Goal: Information Seeking & Learning: Learn about a topic

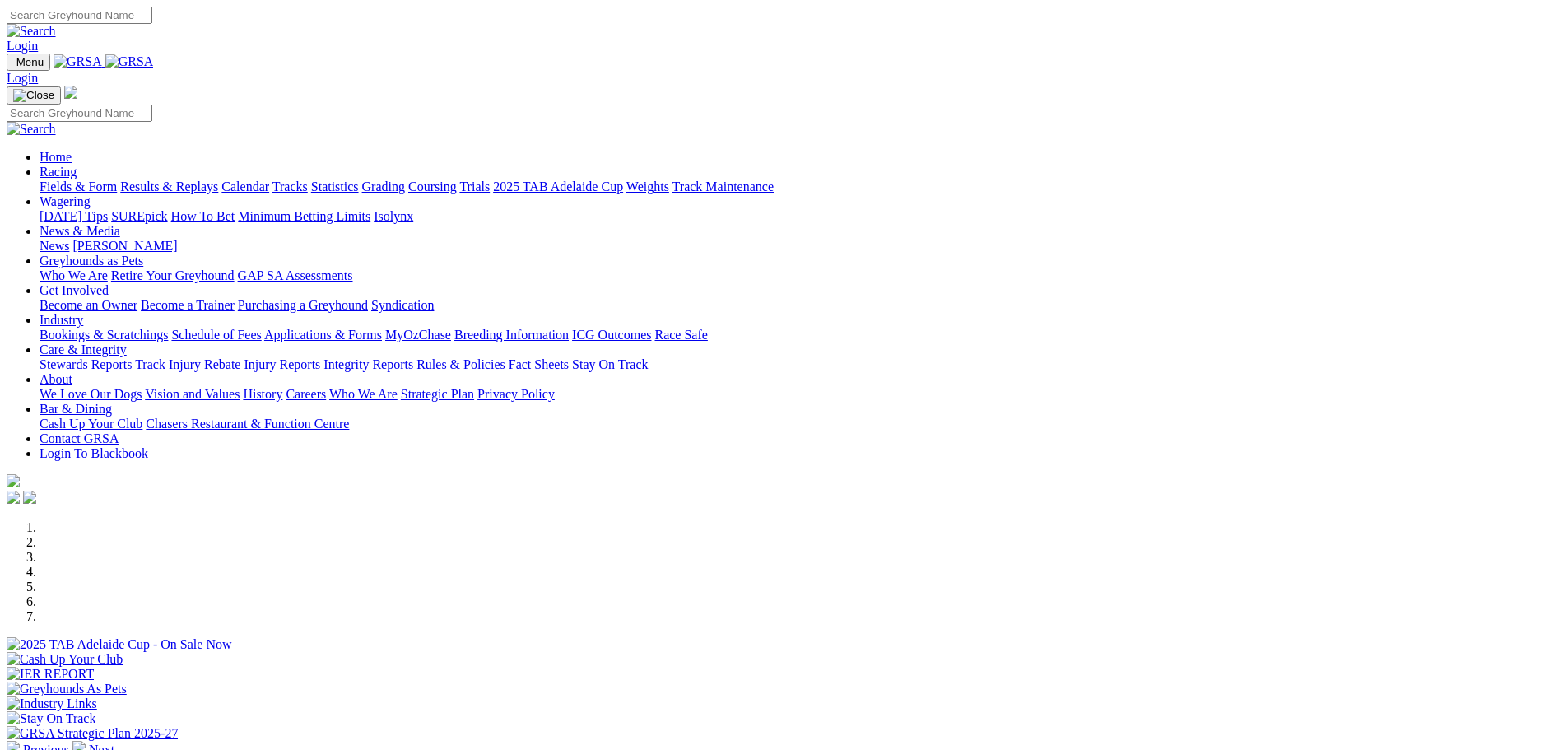
scroll to position [329, 0]
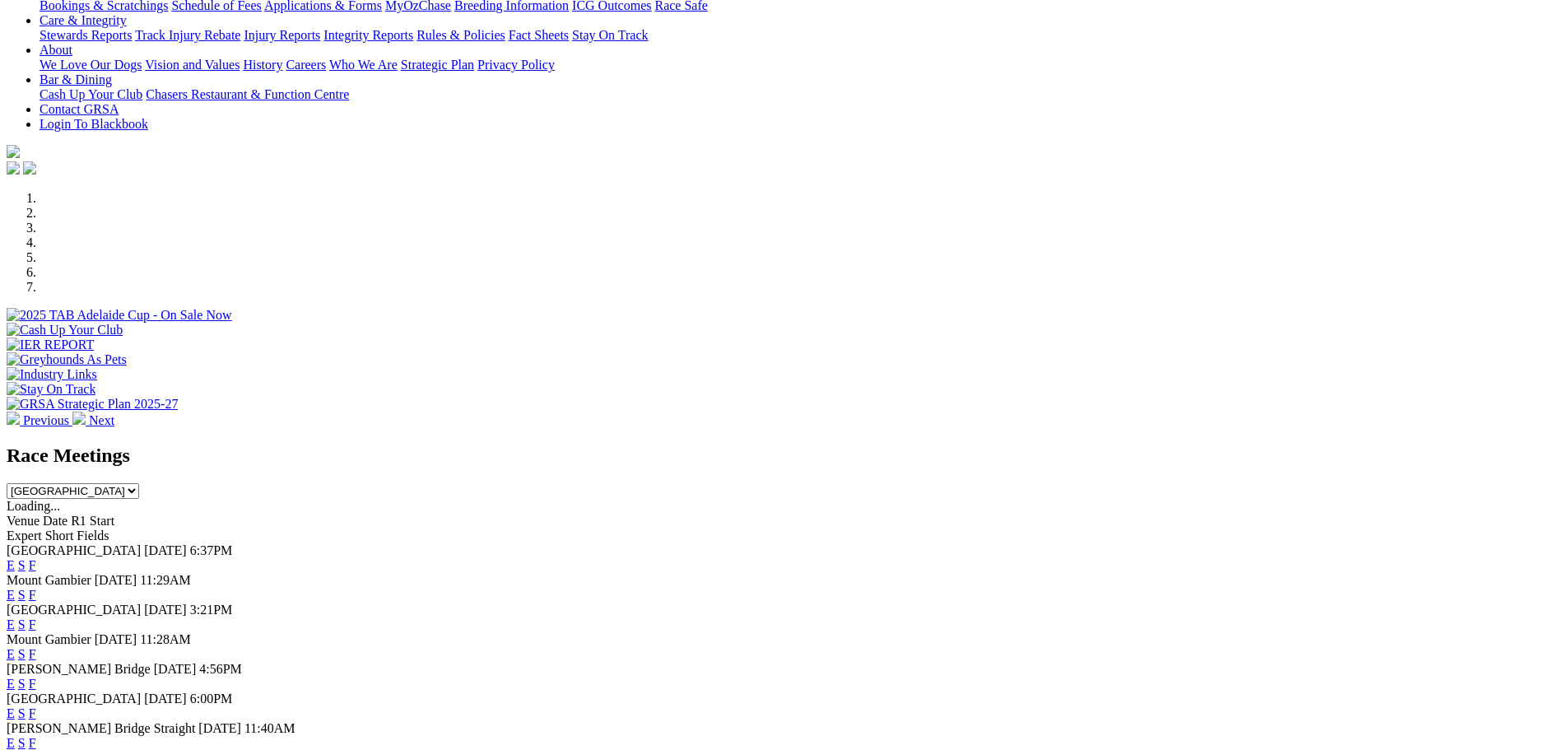
click at [15, 558] on link "E" at bounding box center [10, 565] width 8 height 14
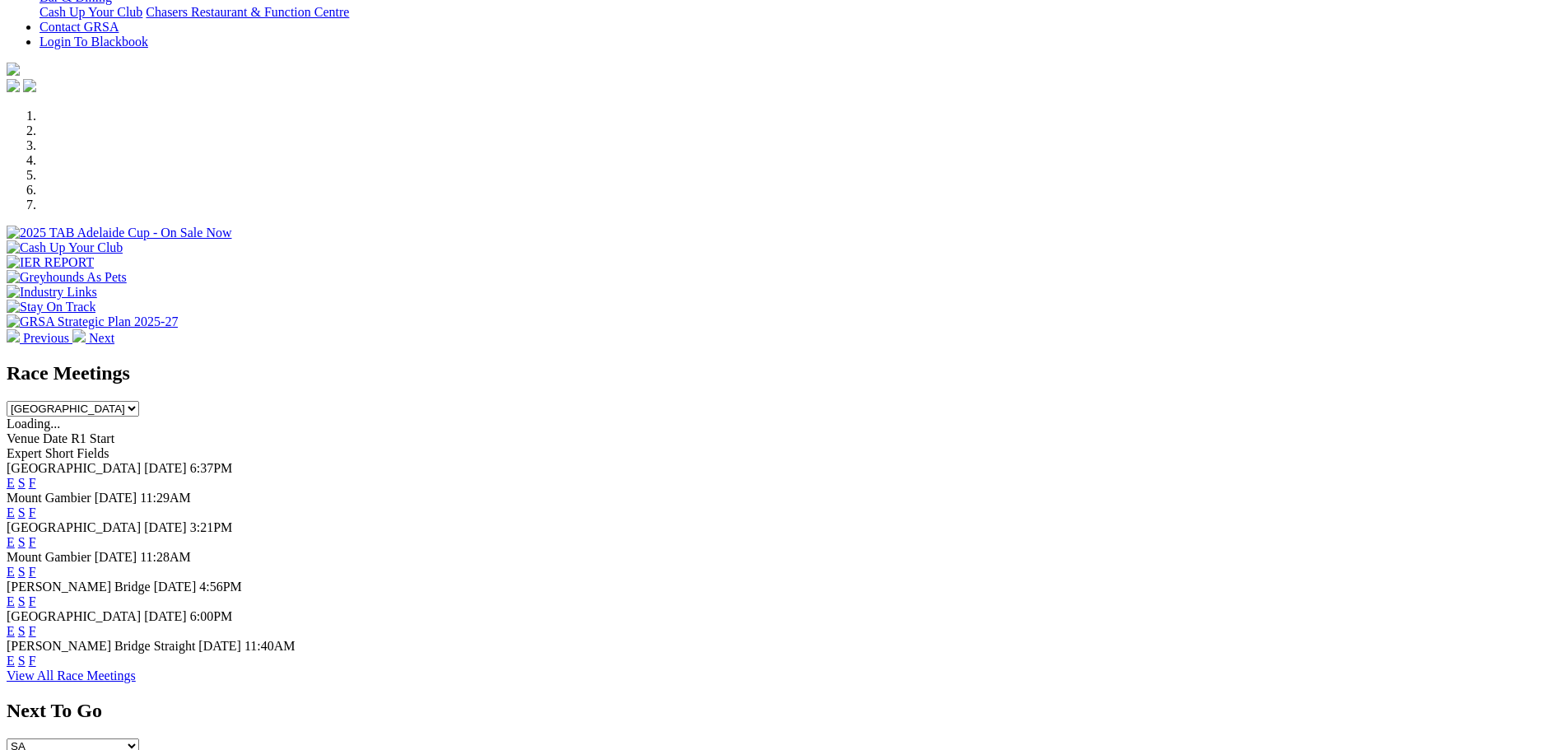
scroll to position [494, 0]
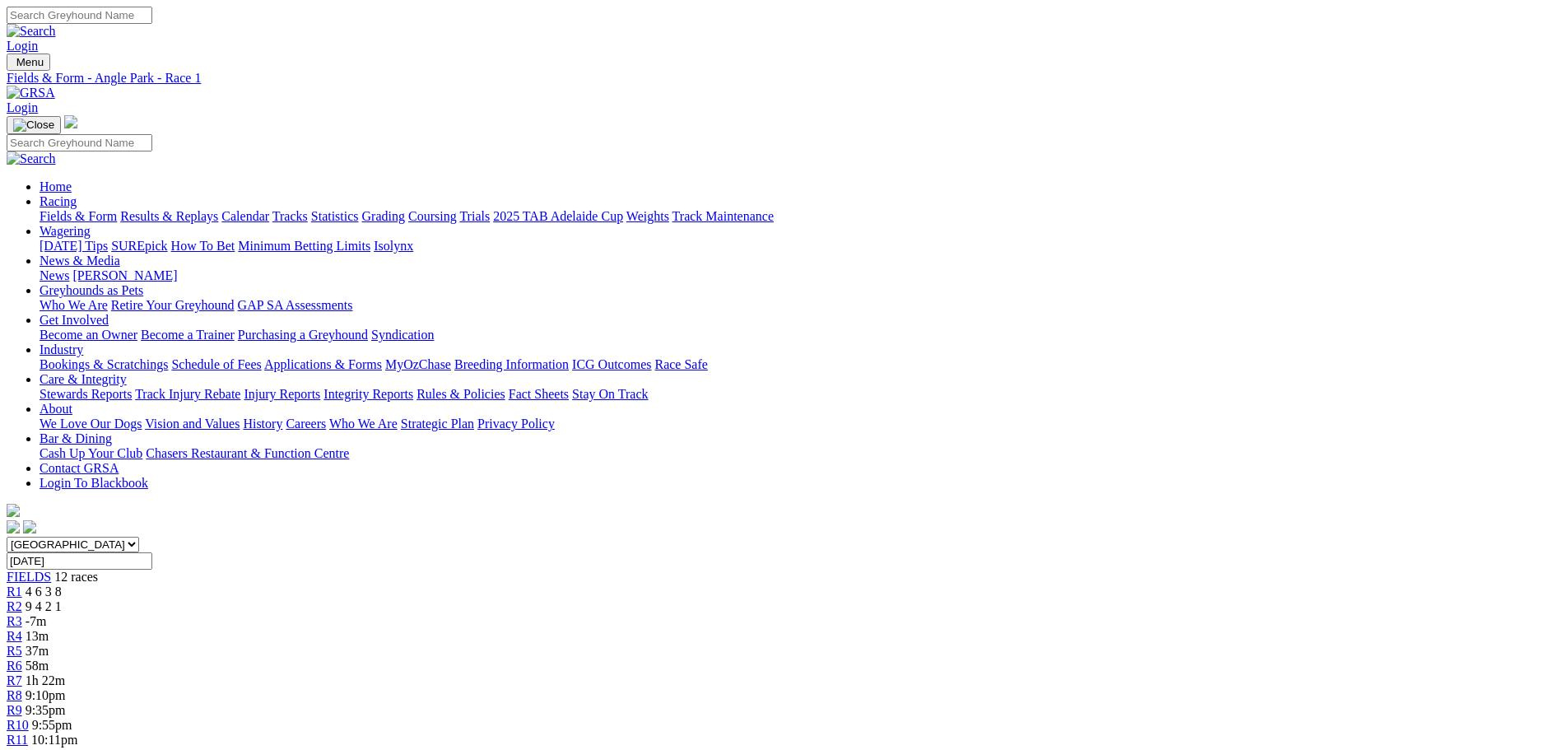
click at [47, 614] on span "-7m" at bounding box center [36, 621] width 21 height 14
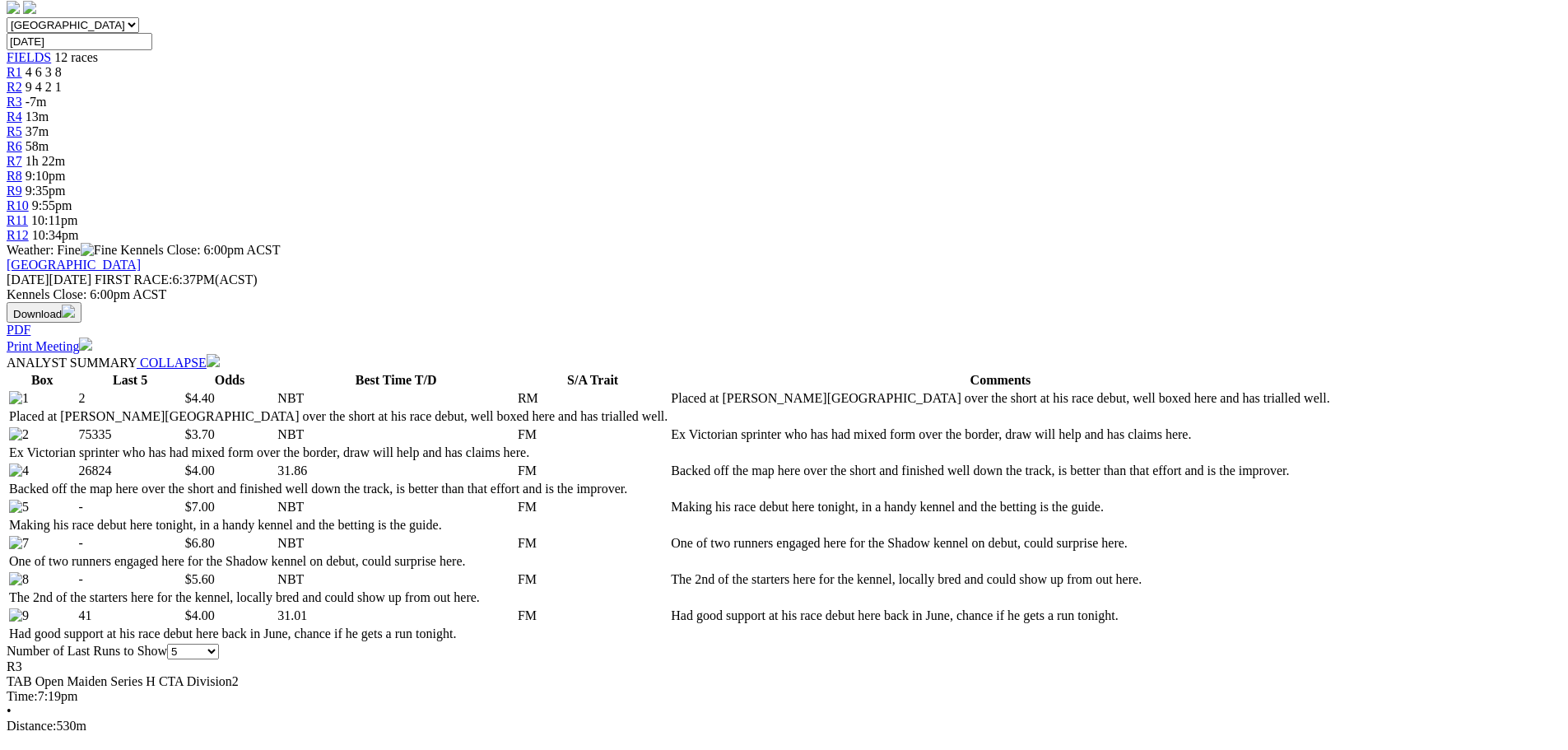
scroll to position [494, 0]
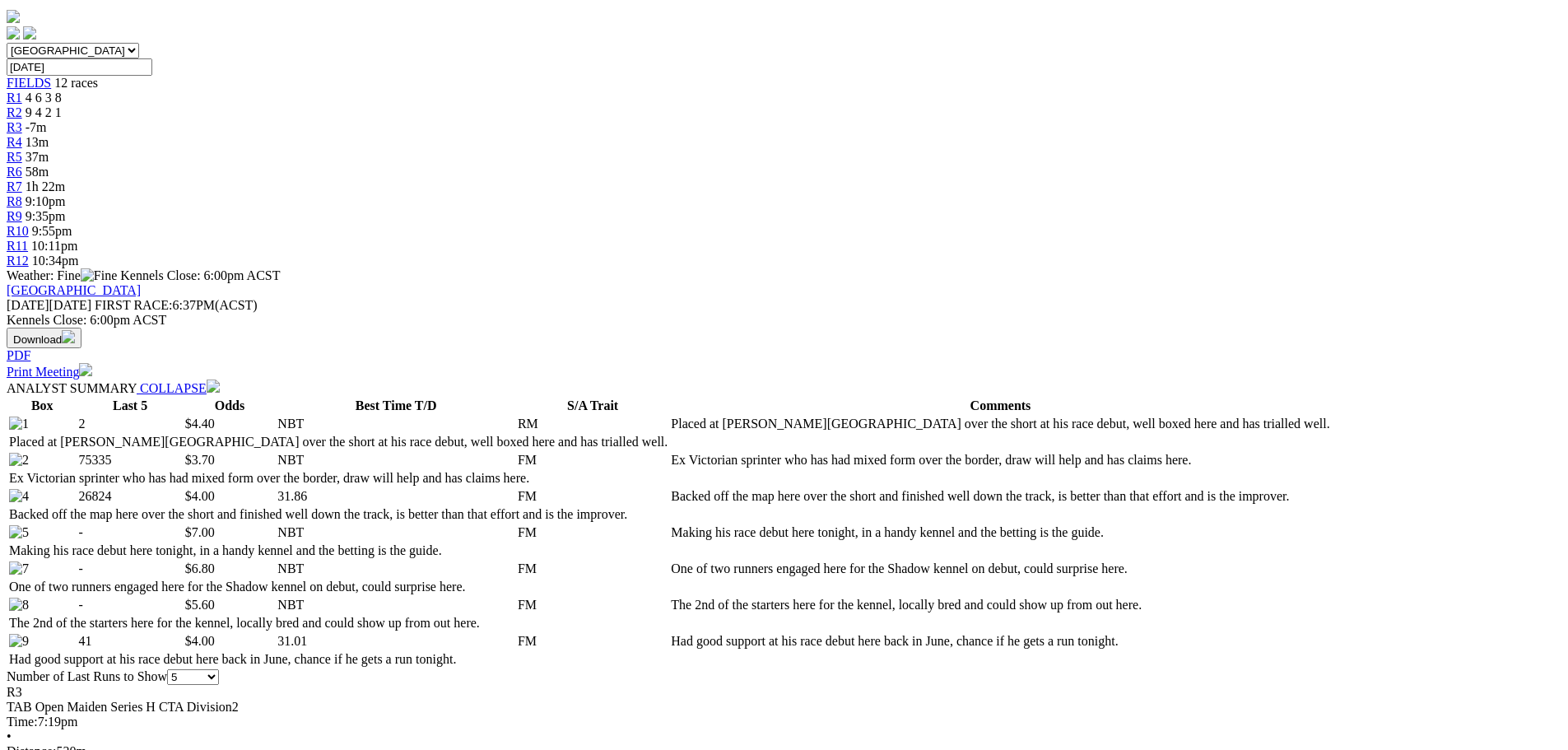
select select "10"
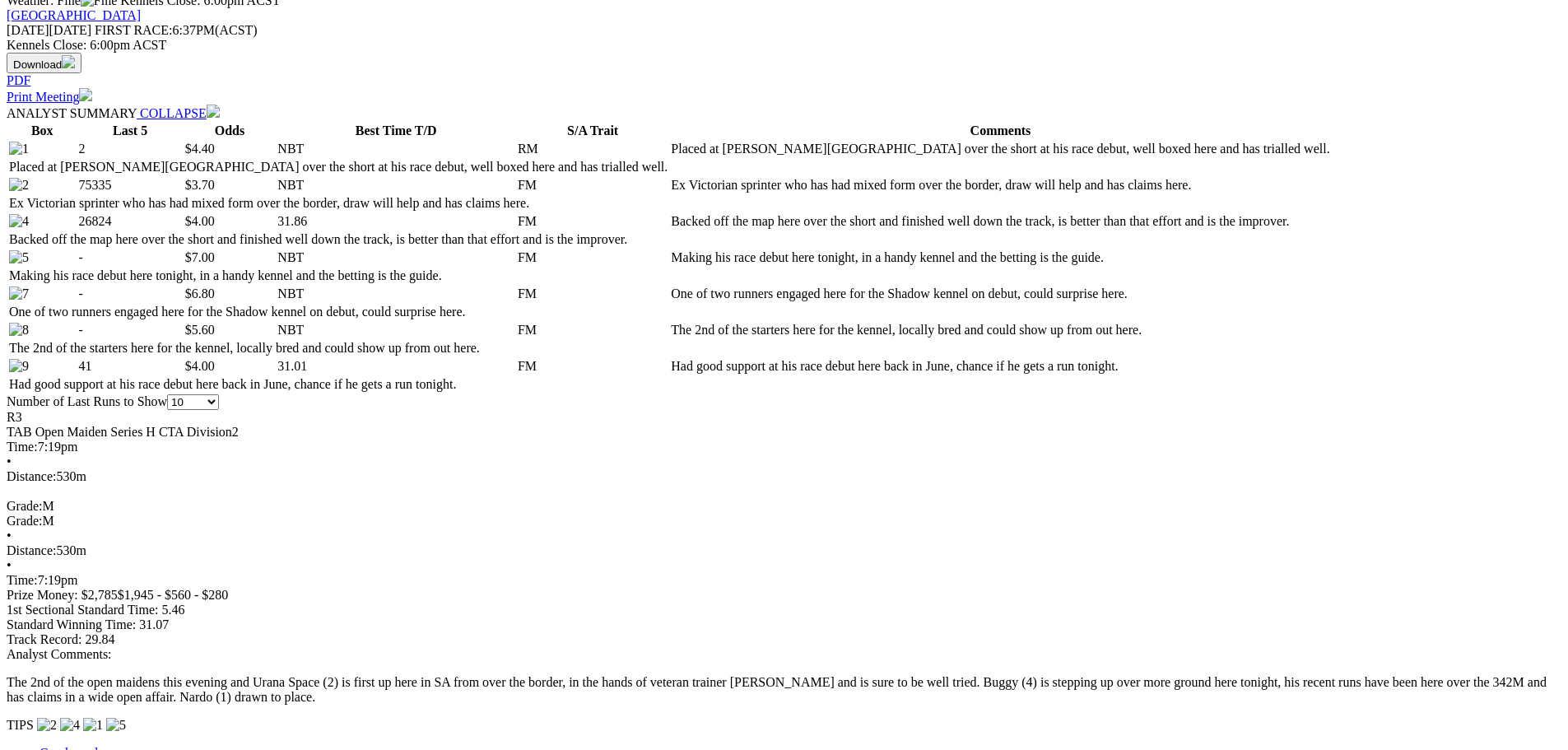
scroll to position [823, 0]
